Goal: Transaction & Acquisition: Purchase product/service

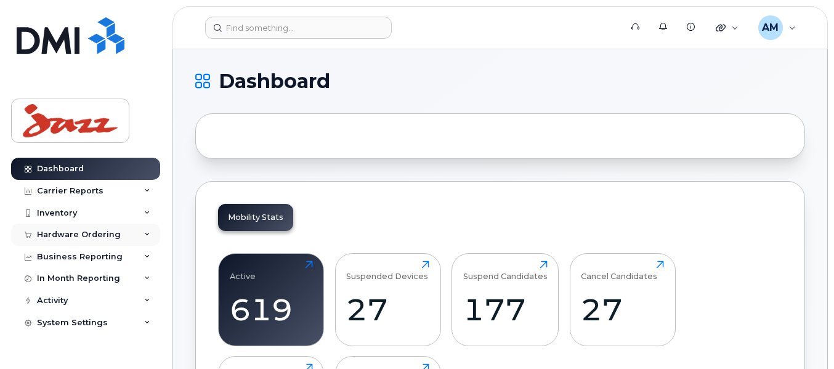
click at [59, 229] on div "Hardware Ordering" at bounding box center [85, 235] width 149 height 22
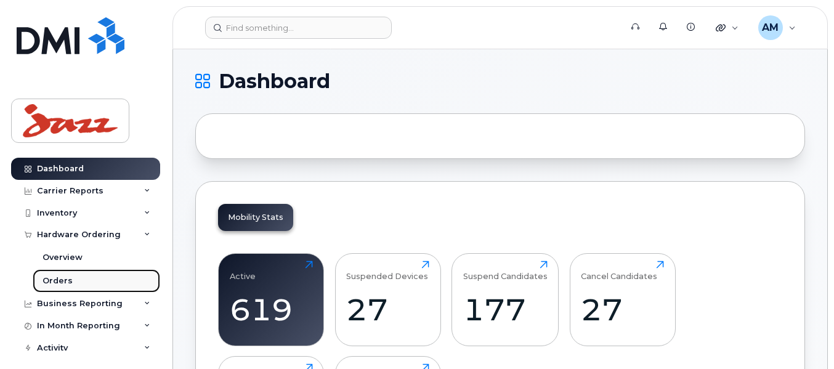
click at [76, 279] on link "Orders" at bounding box center [97, 280] width 128 height 23
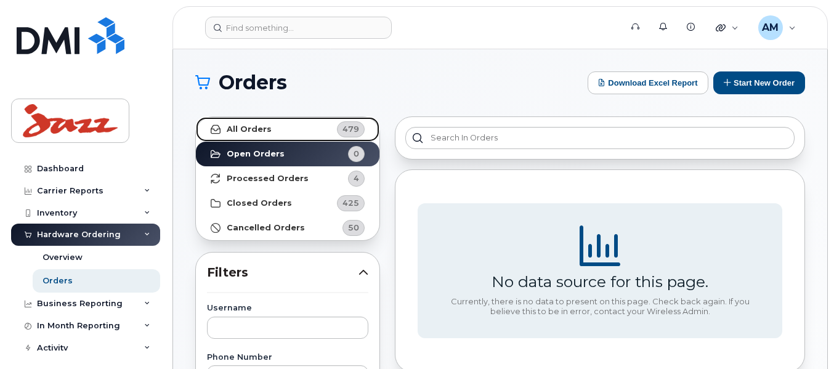
click at [288, 134] on link "All Orders 479" at bounding box center [288, 129] width 184 height 25
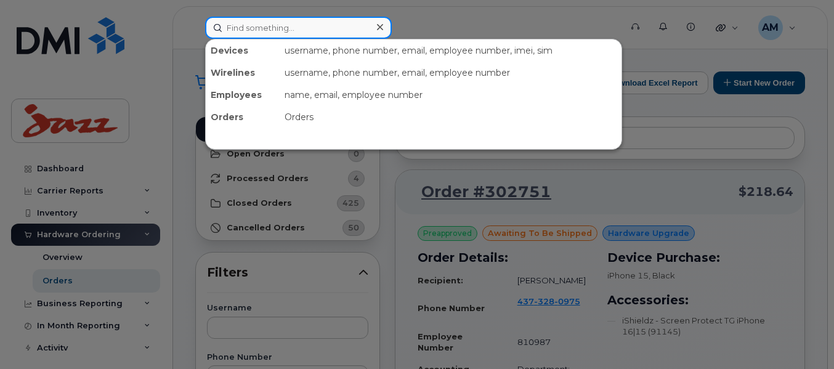
click at [299, 29] on input at bounding box center [298, 28] width 187 height 22
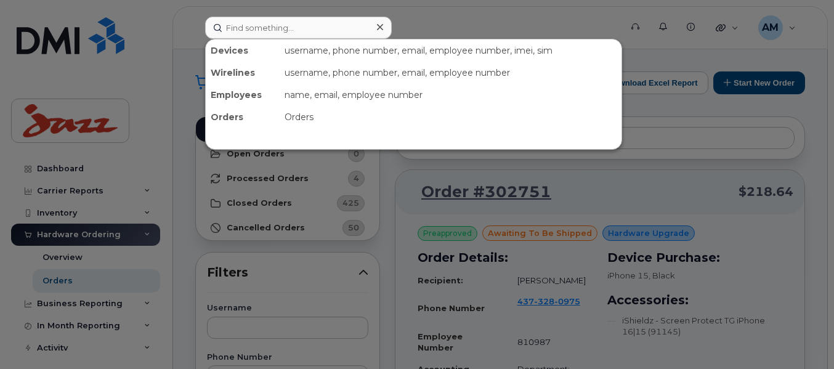
click at [235, 51] on div "Devices" at bounding box center [243, 50] width 74 height 22
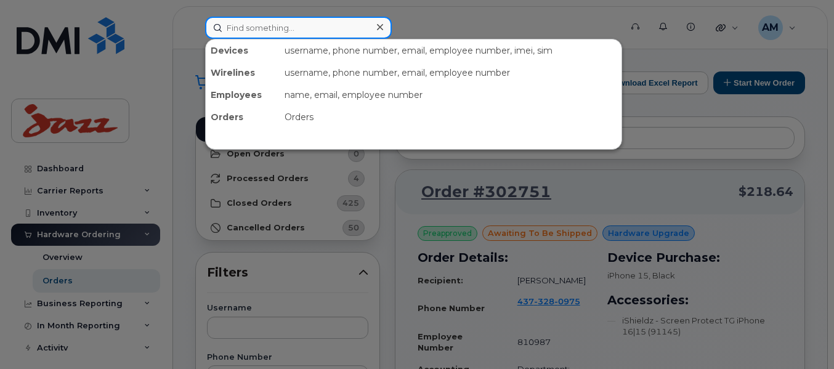
click at [264, 30] on input at bounding box center [298, 28] width 187 height 22
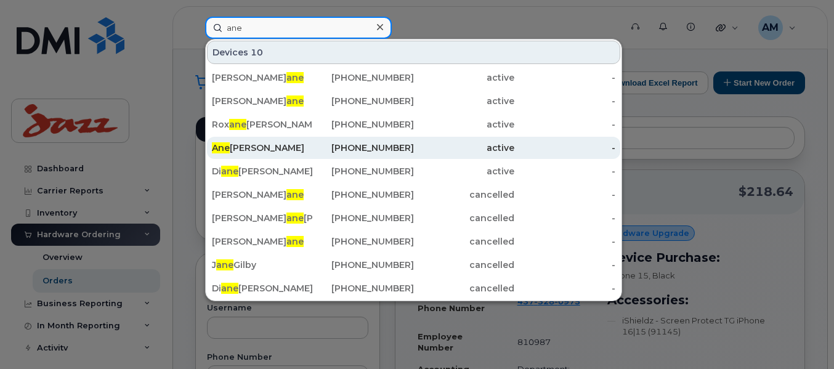
type input "ane"
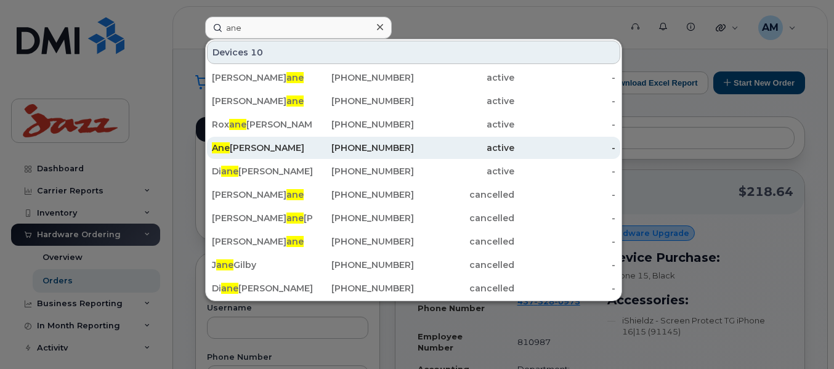
click at [260, 152] on div "Ane es Munshi" at bounding box center [262, 148] width 101 height 12
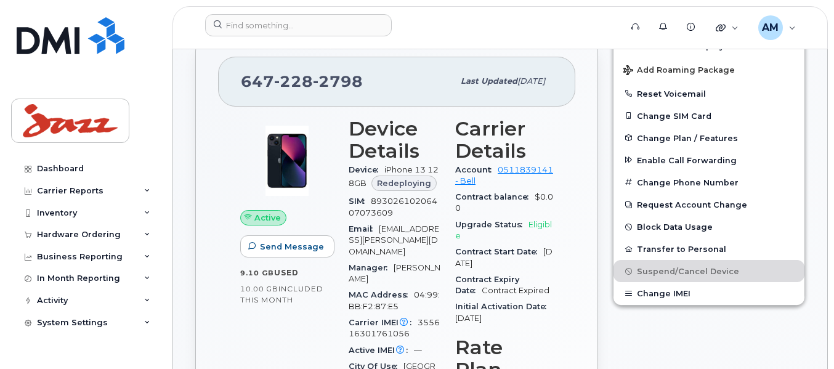
scroll to position [264, 0]
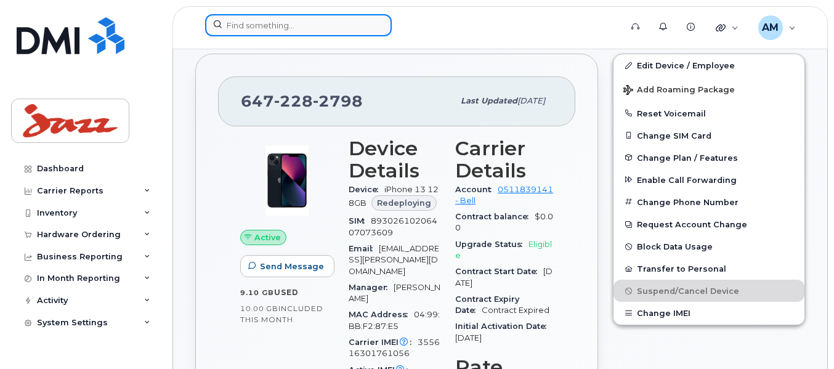
click at [317, 28] on input at bounding box center [298, 25] width 187 height 22
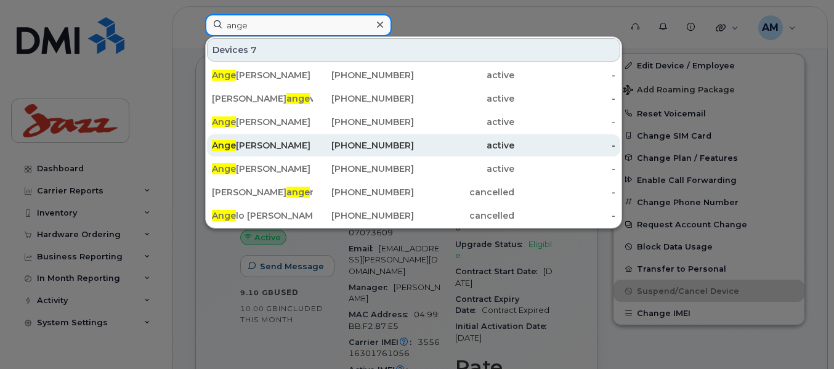
type input "ange"
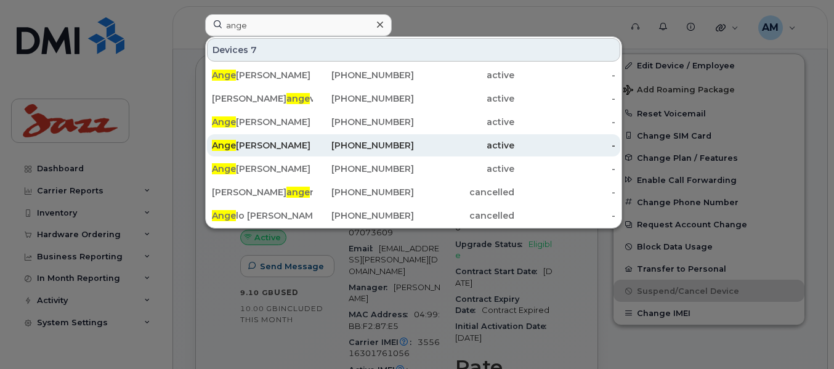
click at [266, 140] on div "Ange la Marr" at bounding box center [262, 145] width 101 height 12
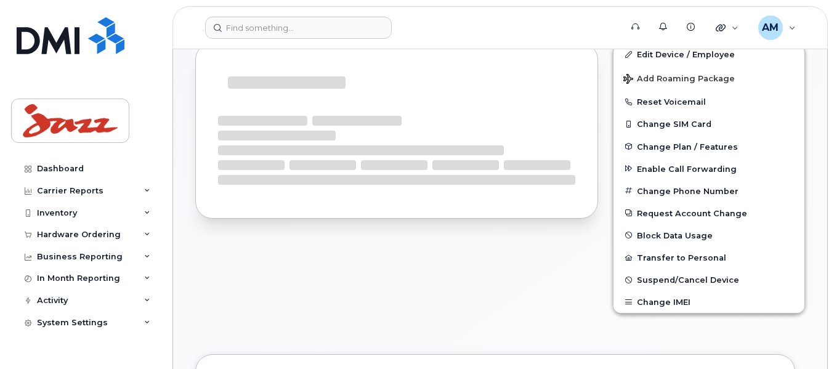
scroll to position [235, 0]
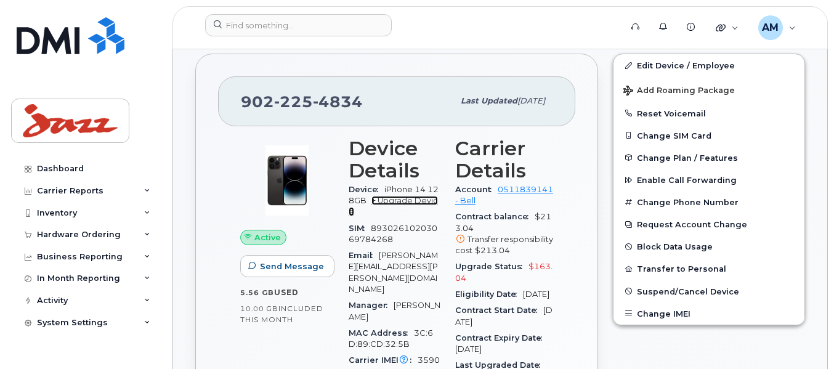
click at [405, 200] on link "+ Upgrade Device" at bounding box center [393, 206] width 89 height 20
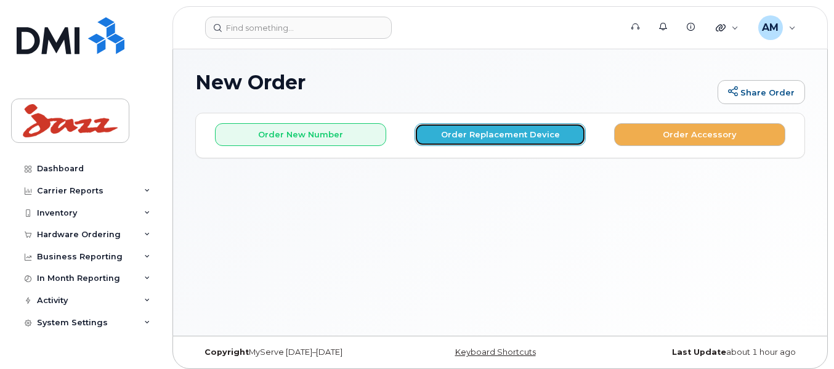
click at [435, 141] on button "Order Replacement Device" at bounding box center [500, 134] width 171 height 23
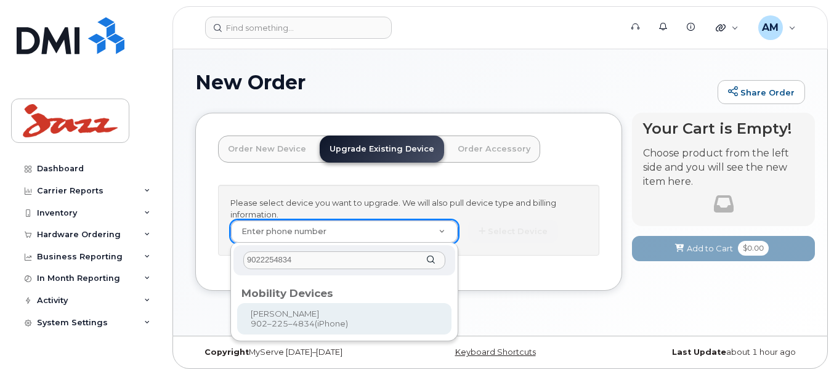
type input "9022254834"
type input "592318"
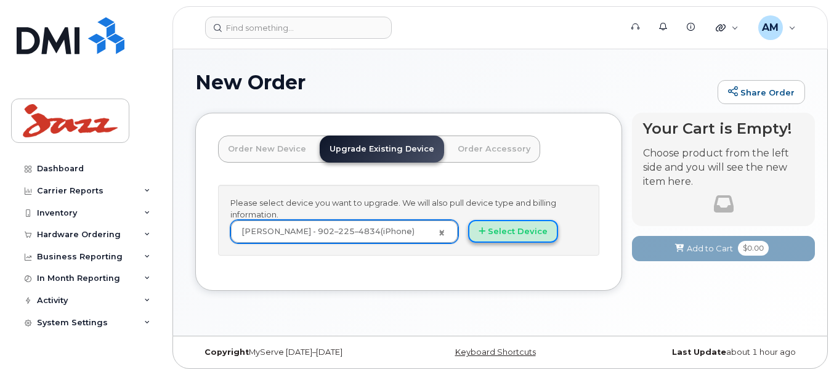
click at [501, 234] on button "Select Device" at bounding box center [513, 231] width 90 height 23
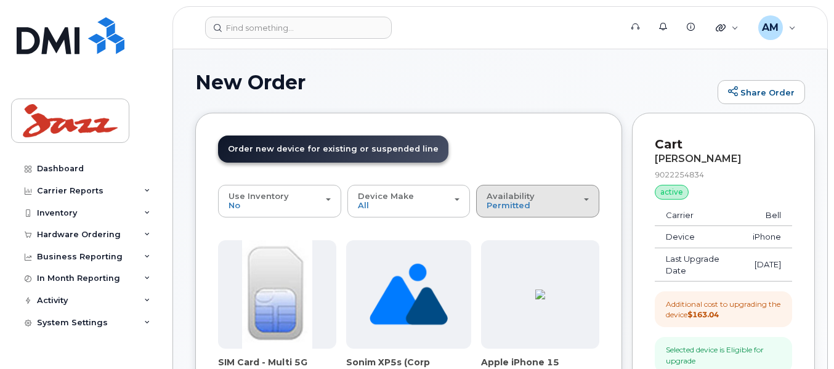
click at [539, 202] on div "Availability Permitted All" at bounding box center [538, 201] width 102 height 19
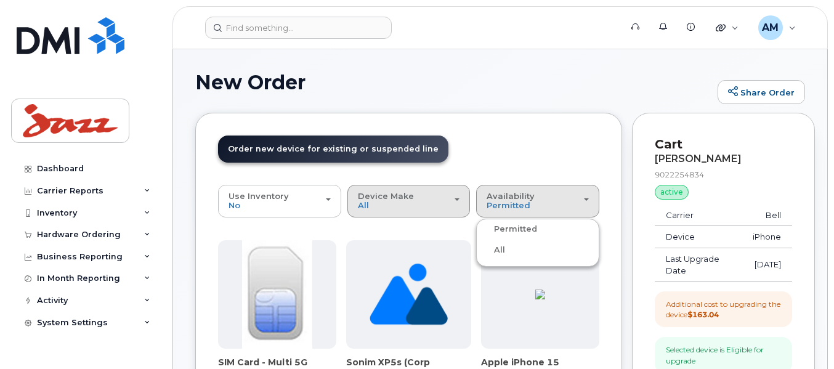
click at [425, 209] on div "Device Make All Android iPhone" at bounding box center [409, 201] width 102 height 19
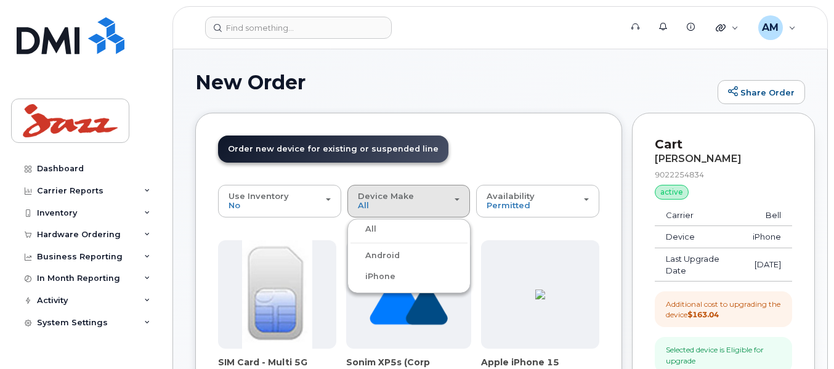
click at [377, 280] on label "iPhone" at bounding box center [373, 276] width 45 height 15
click at [0, 0] on input "iPhone" at bounding box center [0, 0] width 0 height 0
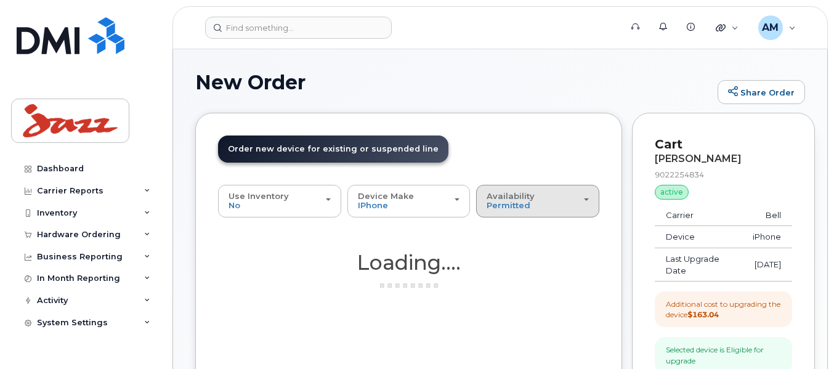
drag, startPoint x: 497, startPoint y: 205, endPoint x: 500, endPoint y: 211, distance: 6.9
click at [498, 205] on span "Permitted" at bounding box center [509, 205] width 44 height 10
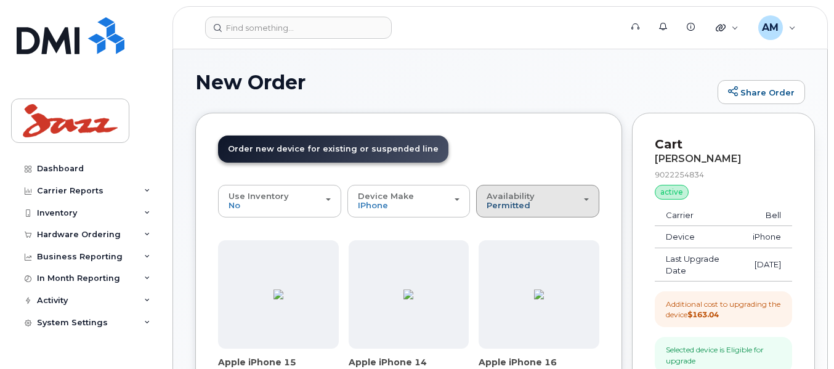
click at [510, 204] on span "Permitted" at bounding box center [509, 205] width 44 height 10
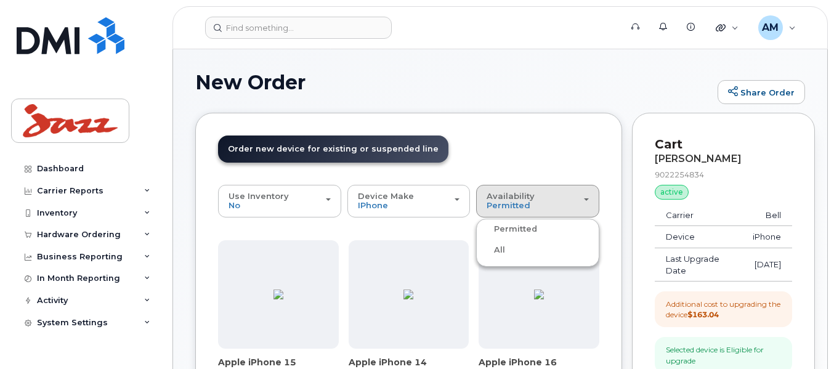
click at [500, 245] on label "All" at bounding box center [492, 250] width 26 height 15
click at [0, 0] on input "All" at bounding box center [0, 0] width 0 height 0
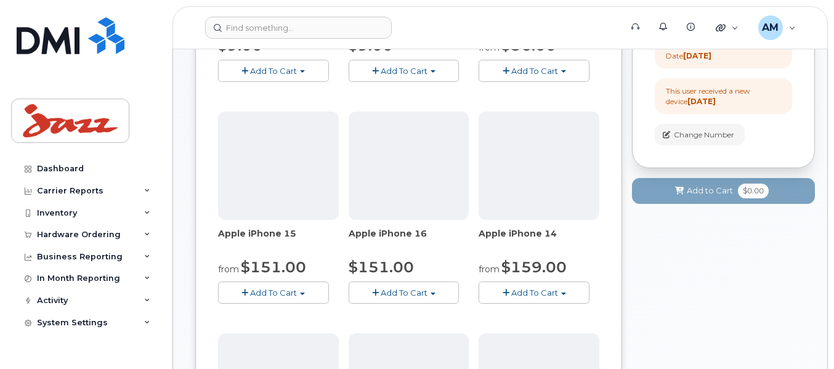
scroll to position [431, 0]
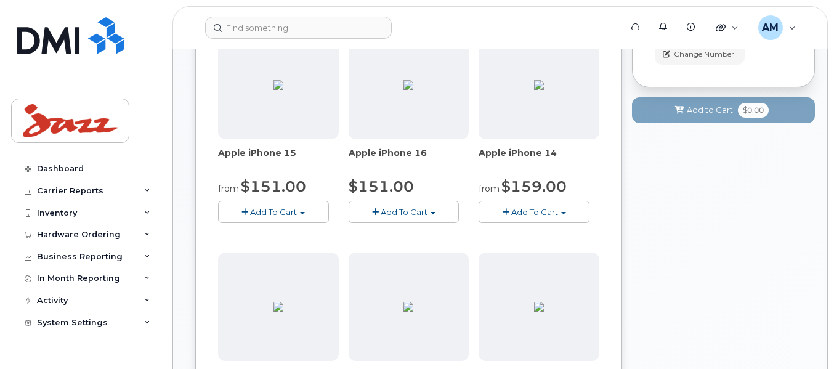
click at [444, 211] on button "Add To Cart" at bounding box center [404, 212] width 111 height 22
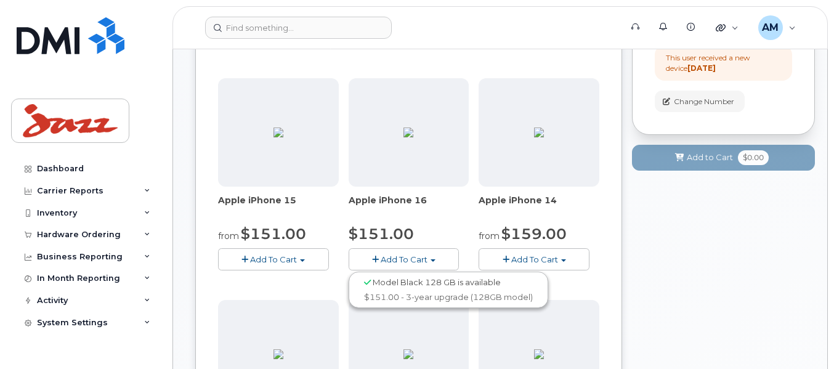
scroll to position [370, 0]
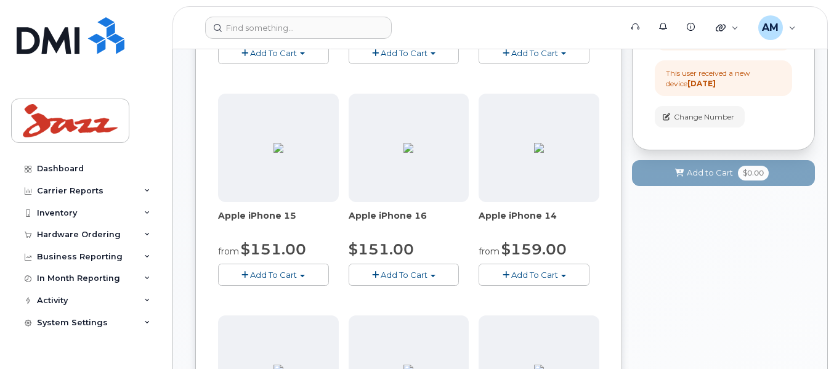
scroll to position [307, 0]
